Goal: Information Seeking & Learning: Learn about a topic

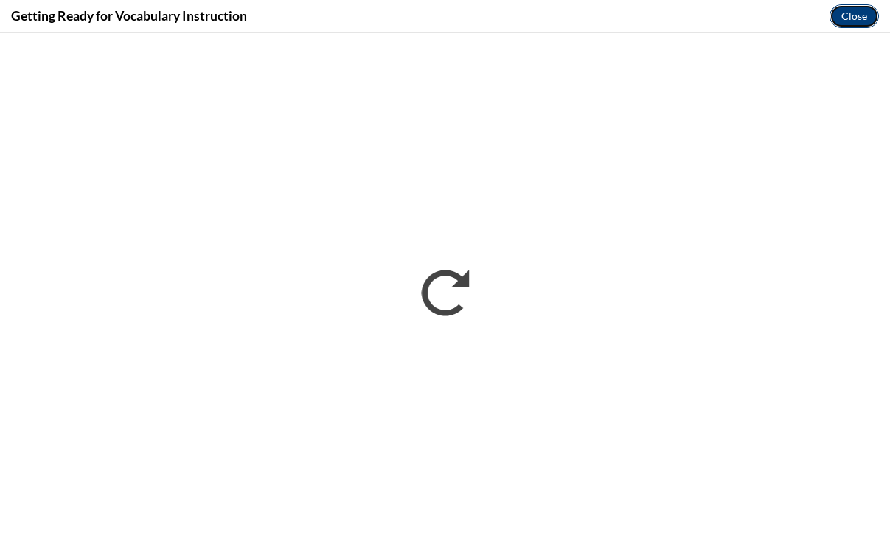
click at [851, 15] on button "Close" at bounding box center [853, 16] width 49 height 24
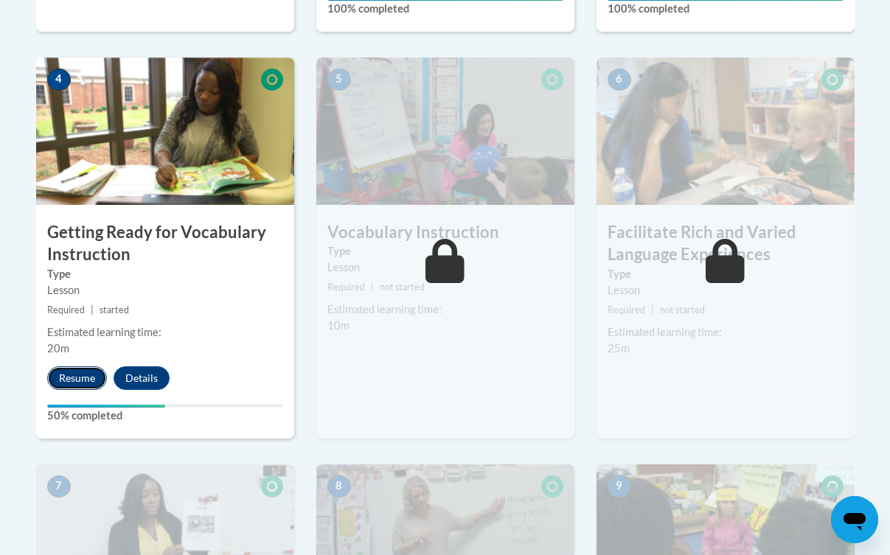
click at [82, 369] on button "Resume" at bounding box center [77, 378] width 60 height 24
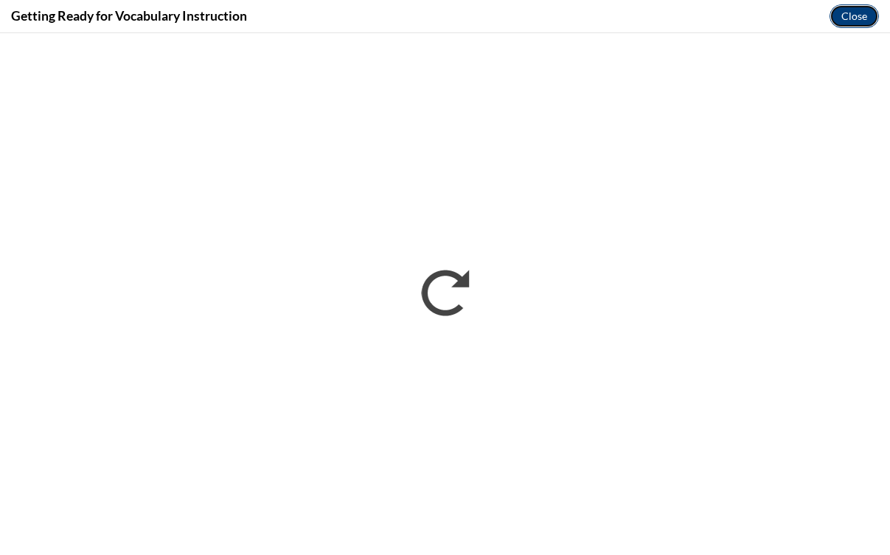
click at [837, 15] on button "Close" at bounding box center [853, 16] width 49 height 24
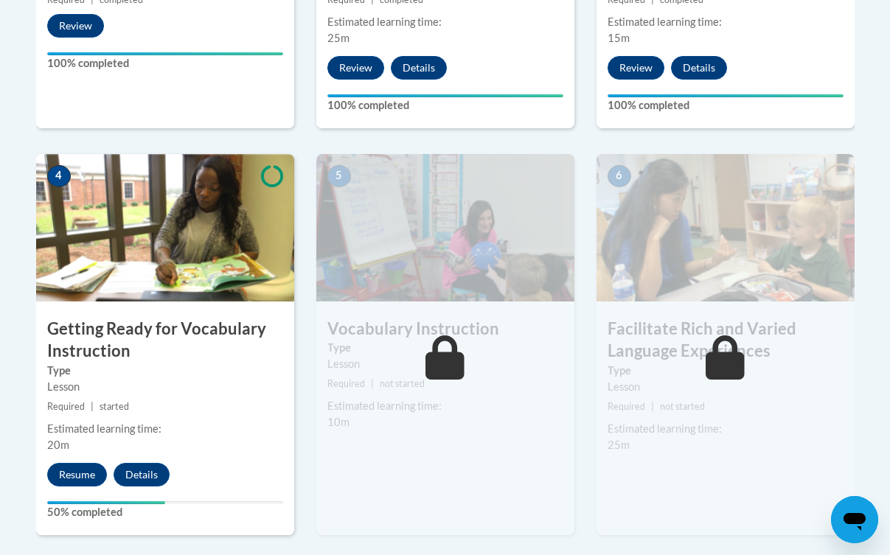
scroll to position [748, 0]
click at [77, 479] on button "Resume" at bounding box center [77, 475] width 60 height 24
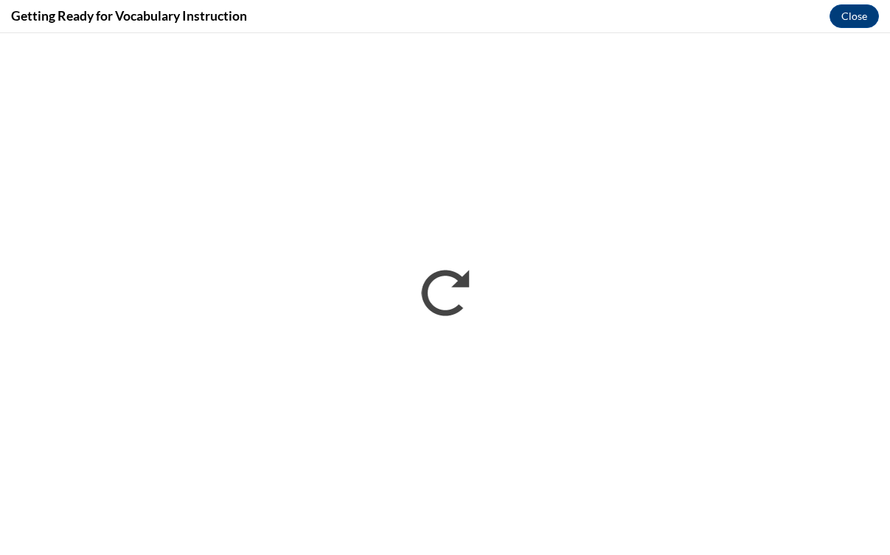
scroll to position [0, 0]
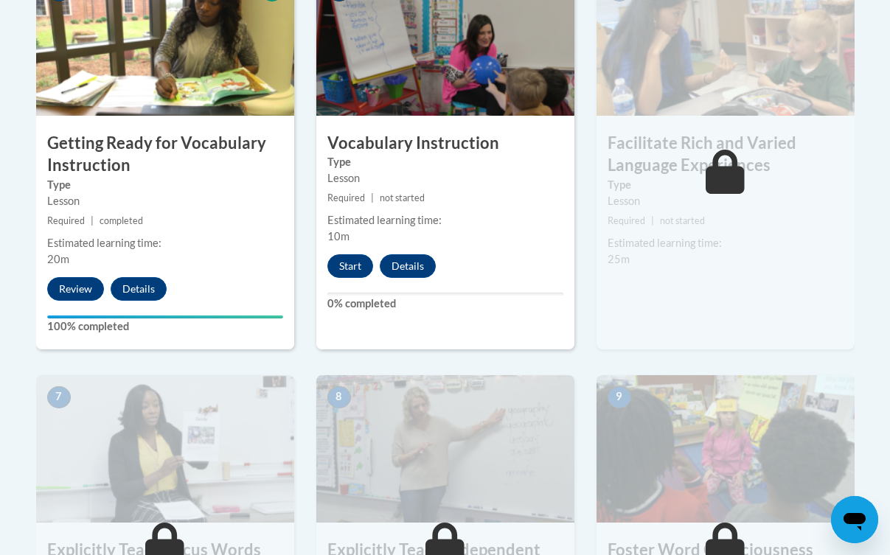
scroll to position [845, 0]
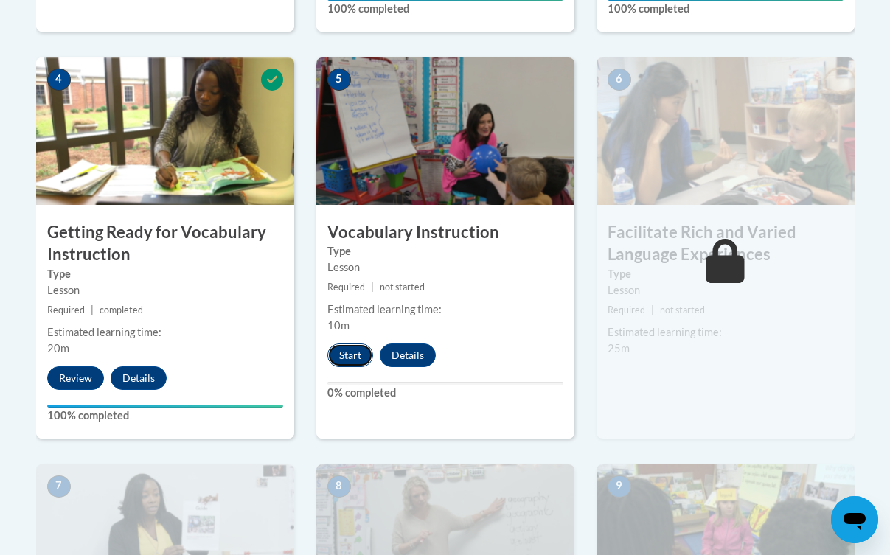
click at [351, 356] on button "Start" at bounding box center [350, 355] width 46 height 24
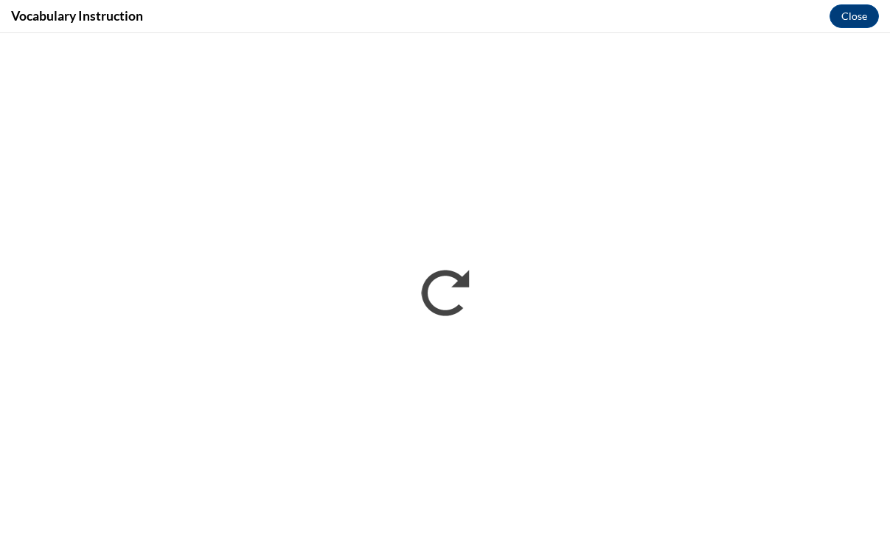
scroll to position [0, 0]
